Goal: Task Accomplishment & Management: Use online tool/utility

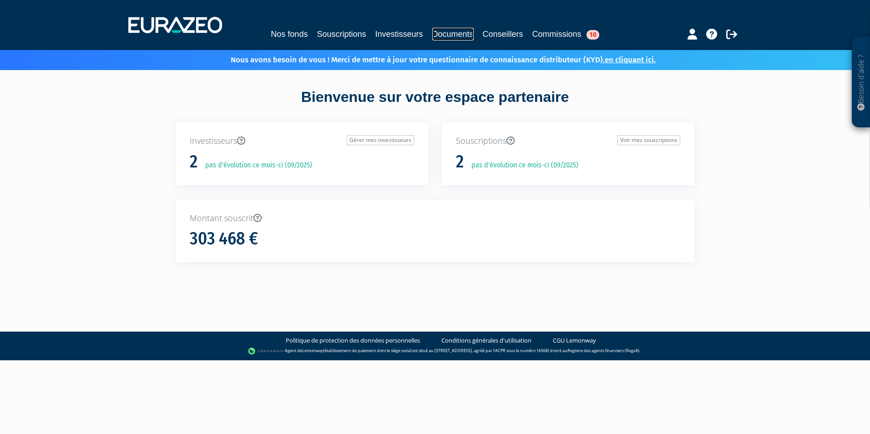
click at [453, 33] on link "Documents" at bounding box center [452, 34] width 41 height 13
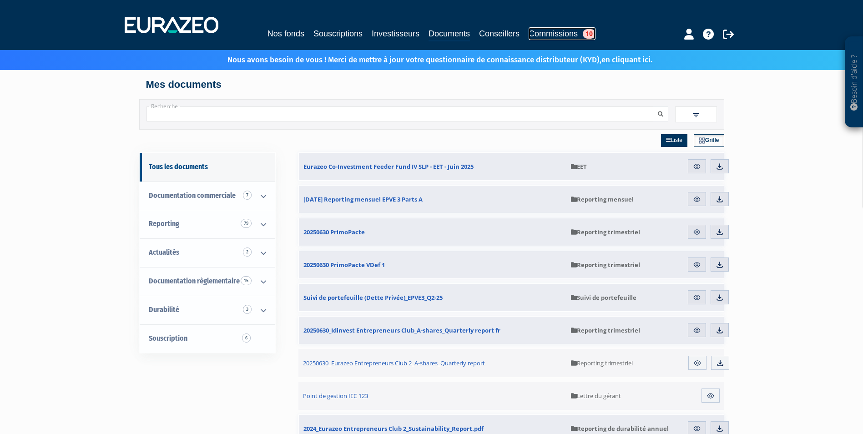
click at [556, 33] on link "Commissions 10" at bounding box center [562, 33] width 67 height 13
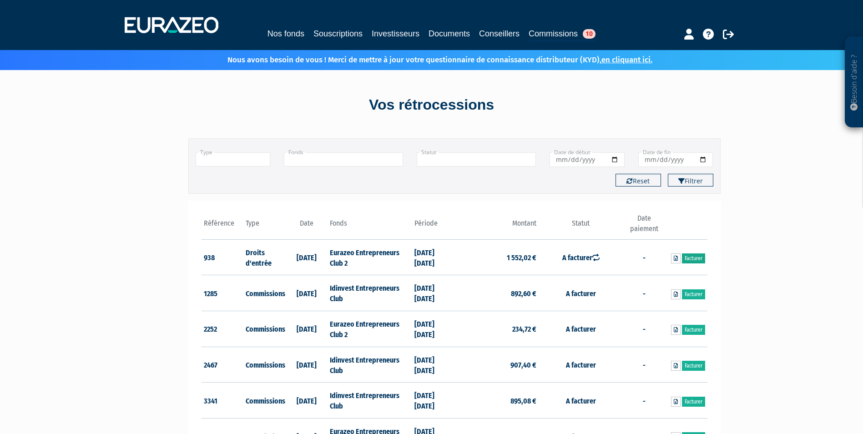
click at [697, 256] on link "Facturer" at bounding box center [693, 258] width 23 height 10
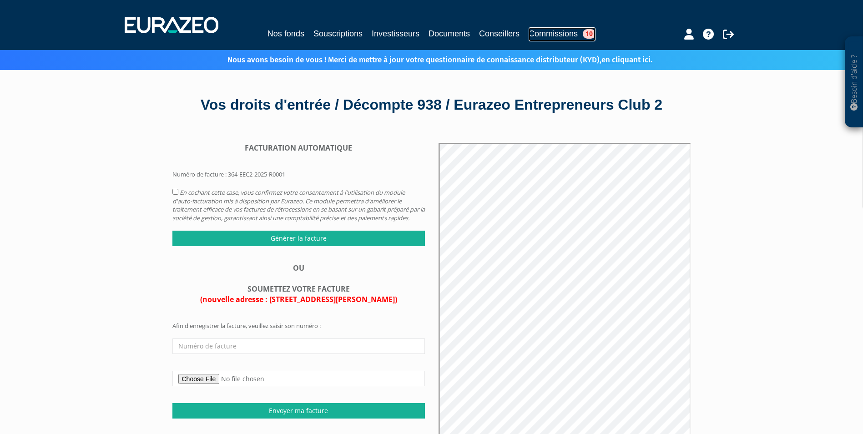
click at [564, 30] on link "Commissions 10" at bounding box center [562, 34] width 67 height 14
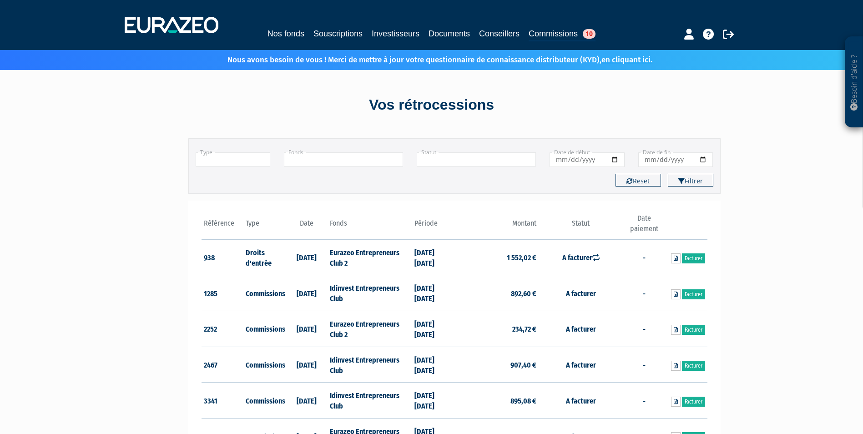
drag, startPoint x: 330, startPoint y: 252, endPoint x: 394, endPoint y: 260, distance: 65.2
click at [394, 260] on td "Eurazeo Entrepreneurs Club 2" at bounding box center [370, 257] width 84 height 36
drag, startPoint x: 394, startPoint y: 260, endPoint x: 365, endPoint y: 250, distance: 30.8
copy td "Eurazeo Entrepreneurs Club 2"
drag, startPoint x: 365, startPoint y: 300, endPoint x: 354, endPoint y: 297, distance: 10.8
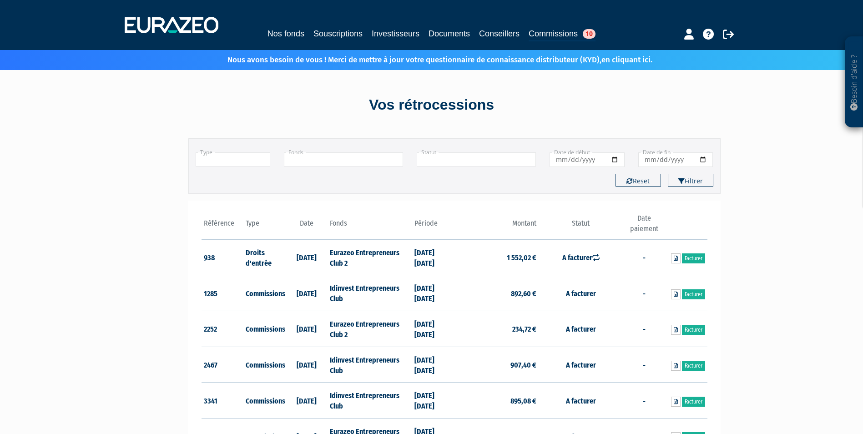
click at [365, 300] on td "Idinvest Entrepreneurs Club" at bounding box center [370, 293] width 84 height 36
drag, startPoint x: 330, startPoint y: 286, endPoint x: 395, endPoint y: 297, distance: 65.6
click at [395, 297] on td "Idinvest Entrepreneurs Club" at bounding box center [370, 293] width 84 height 36
drag, startPoint x: 395, startPoint y: 297, endPoint x: 387, endPoint y: 286, distance: 14.0
copy td "Idinvest Entrepreneurs Club"
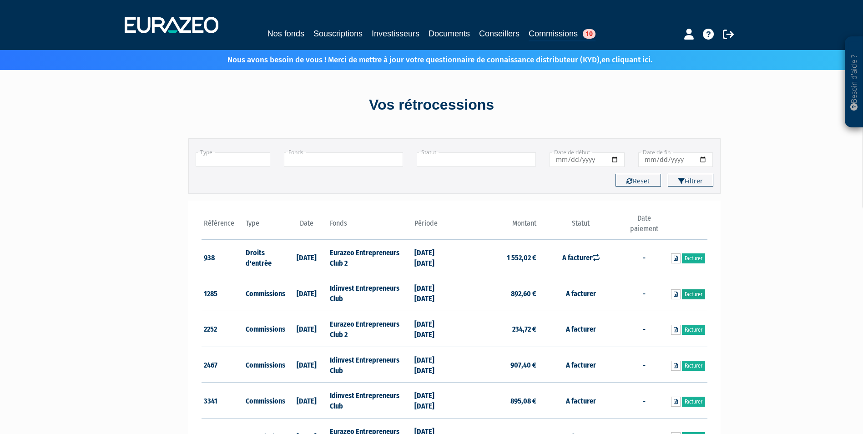
click at [696, 292] on link "Facturer" at bounding box center [693, 294] width 23 height 10
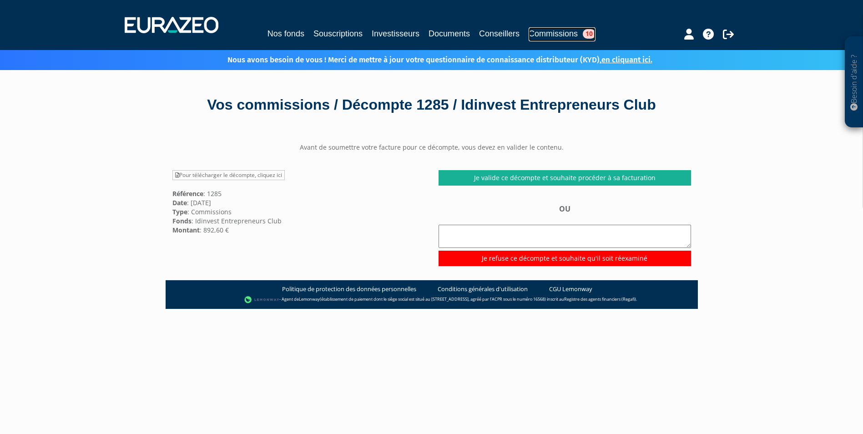
click at [562, 35] on link "Commissions 10" at bounding box center [562, 34] width 67 height 14
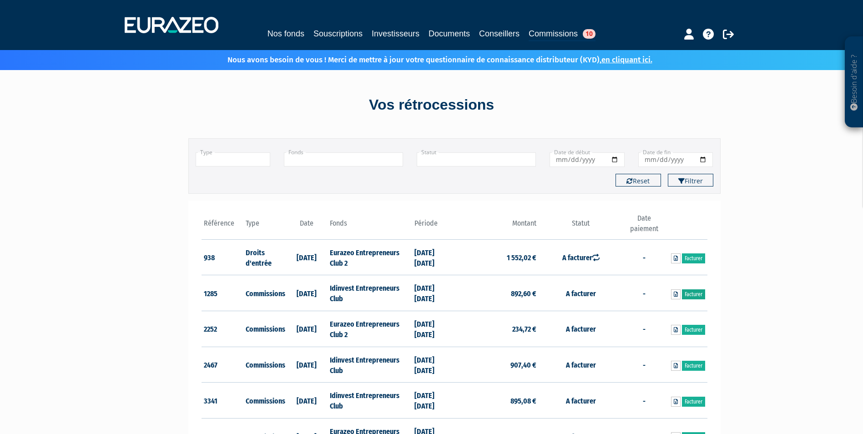
click at [699, 293] on link "Facturer" at bounding box center [693, 294] width 23 height 10
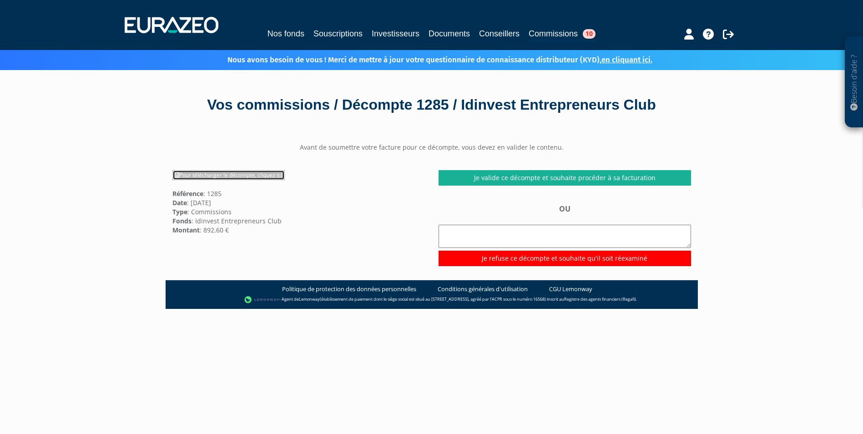
click at [246, 175] on link "Pour télécharger le décompte, cliquez ici" at bounding box center [228, 175] width 112 height 10
click at [808, 109] on div "Besoin d'aide ? × J'ai besoin d'aide Si vous avez une question à propos du fonc…" at bounding box center [431, 281] width 863 height 563
click at [564, 33] on link "Commissions 10" at bounding box center [562, 34] width 67 height 14
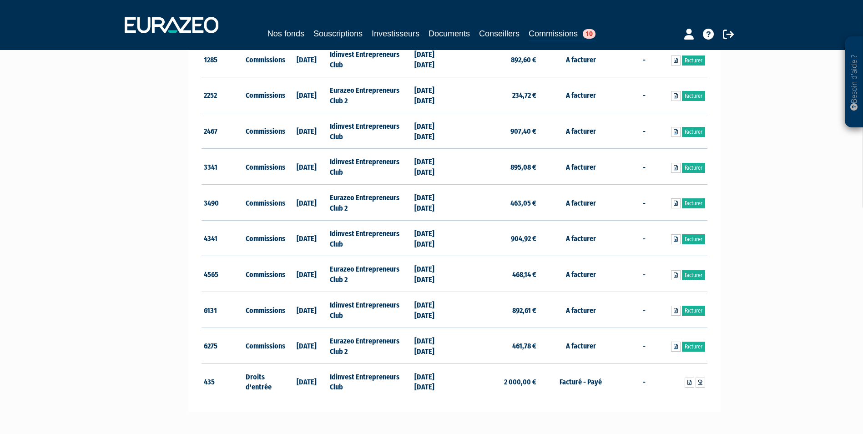
scroll to position [273, 0]
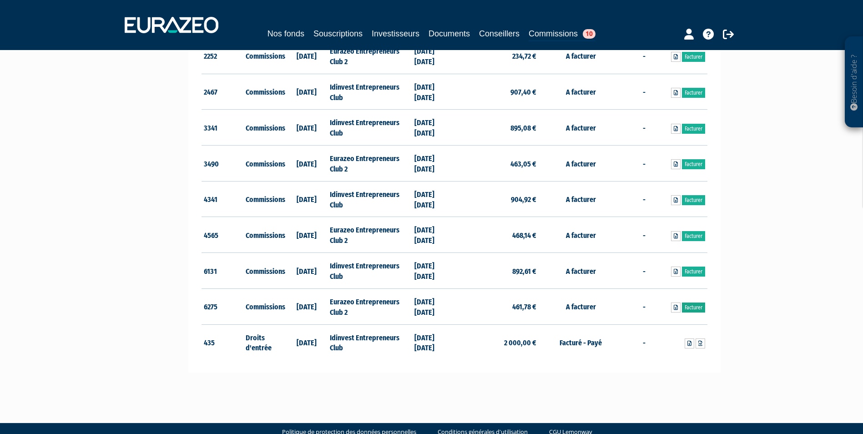
click at [696, 303] on link "Facturer" at bounding box center [693, 307] width 23 height 10
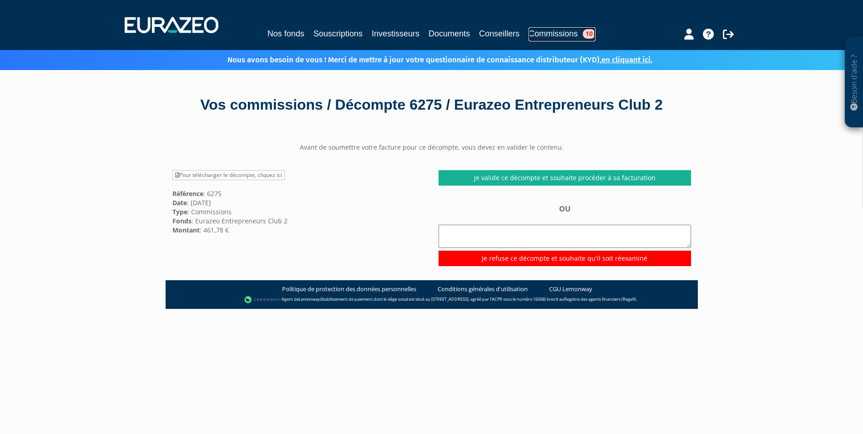
click at [566, 33] on link "Commissions 10" at bounding box center [562, 34] width 67 height 14
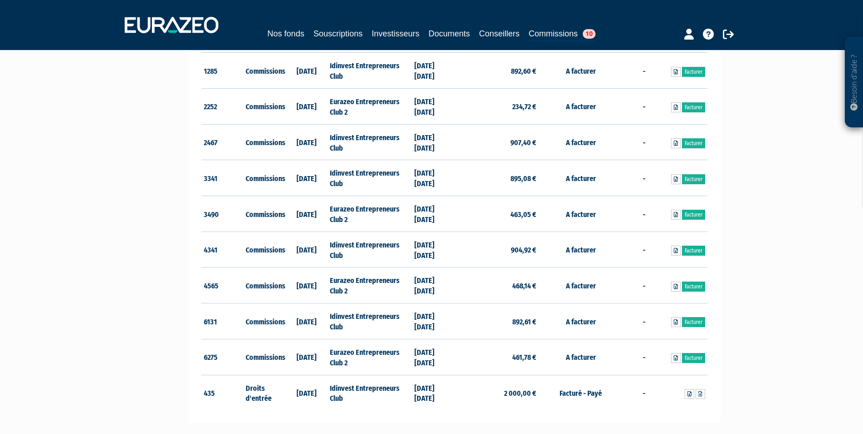
scroll to position [227, 0]
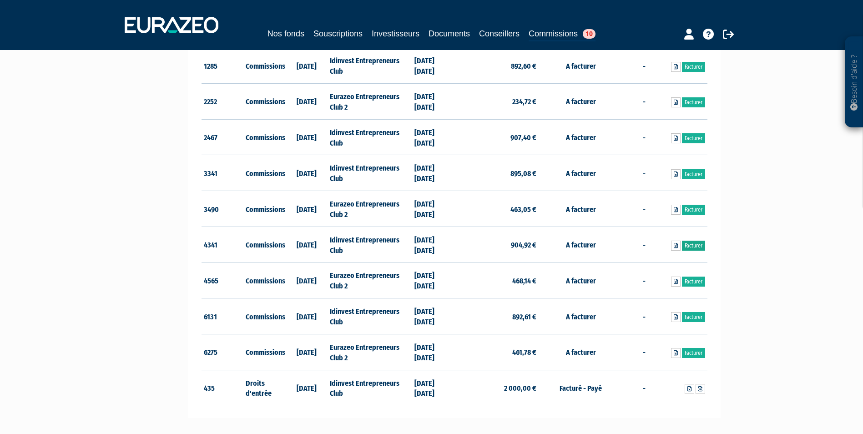
click at [693, 244] on link "Facturer" at bounding box center [693, 246] width 23 height 10
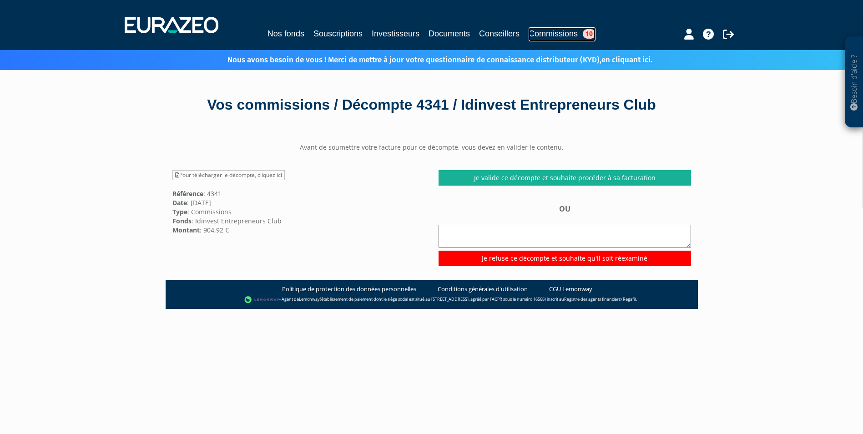
click at [569, 33] on link "Commissions 10" at bounding box center [562, 34] width 67 height 14
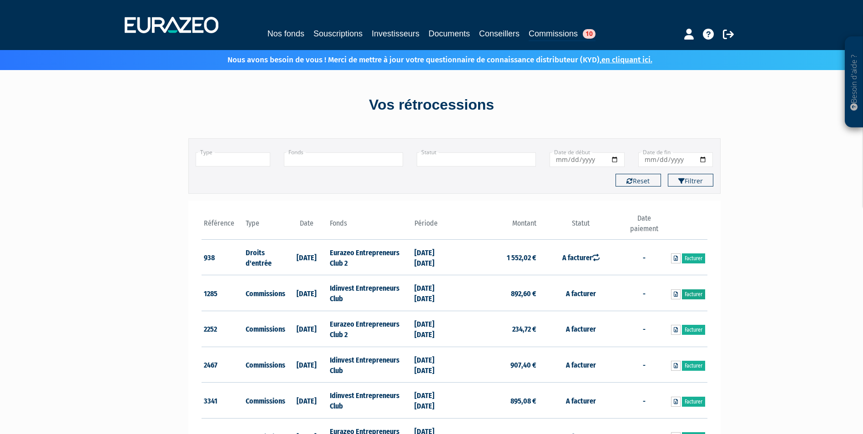
click at [692, 290] on link "Facturer" at bounding box center [693, 294] width 23 height 10
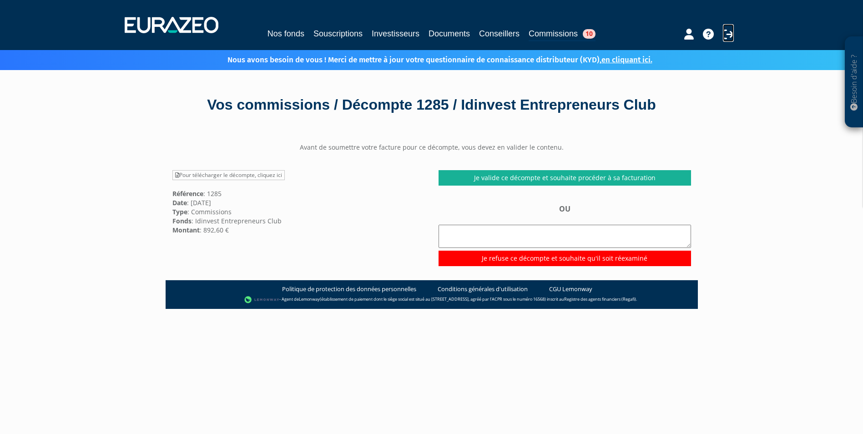
click at [727, 32] on icon at bounding box center [728, 34] width 11 height 11
